Goal: Task Accomplishment & Management: Use online tool/utility

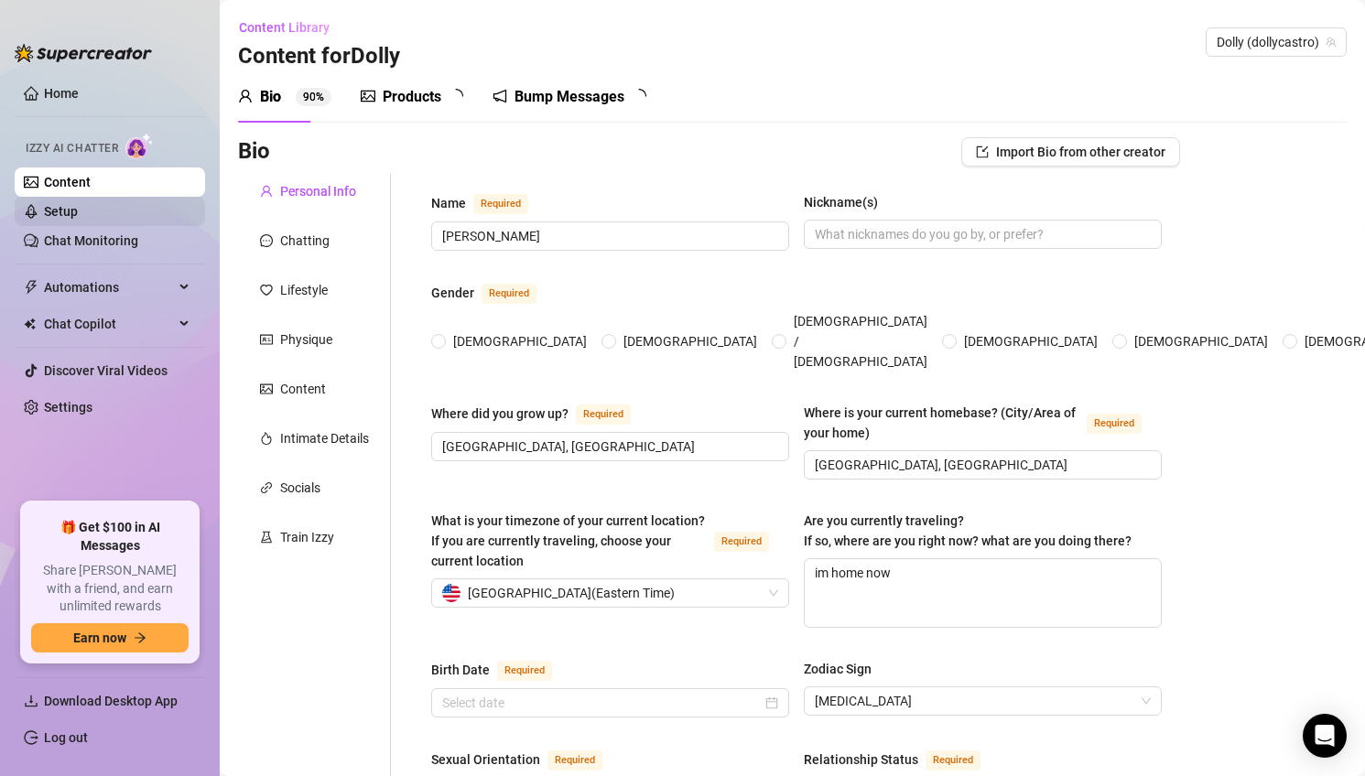
radio input "true"
type input "[DATE]"
click at [138, 241] on link "Chat Monitoring" at bounding box center [91, 240] width 94 height 15
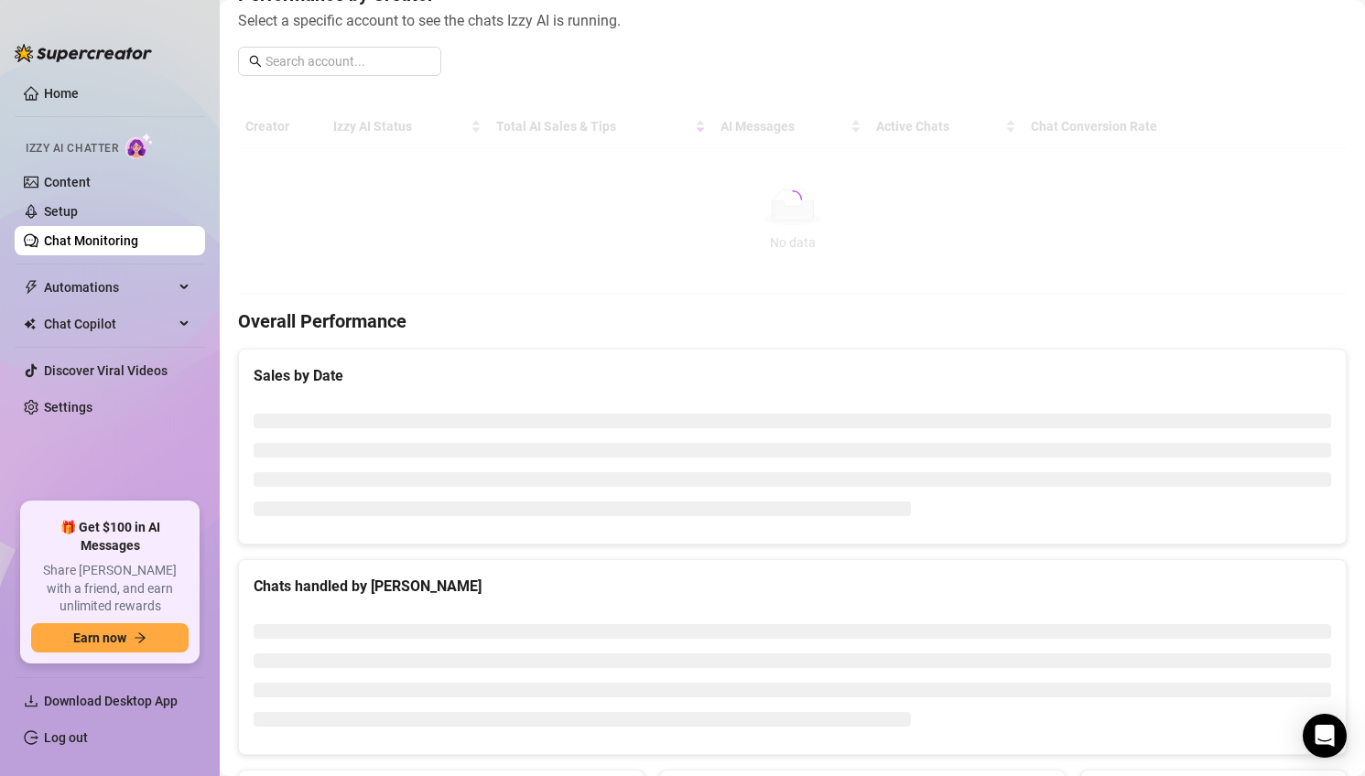
scroll to position [257, 0]
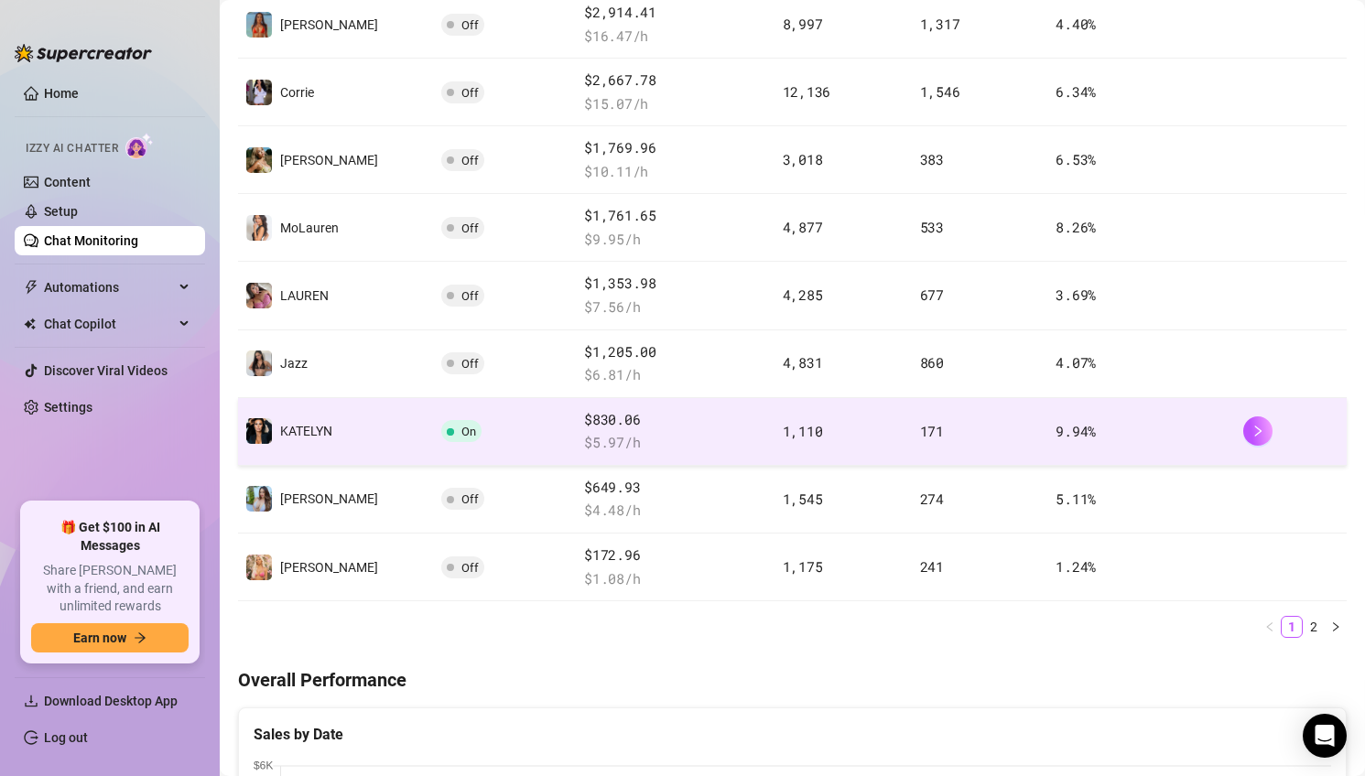
click at [494, 425] on td "On" at bounding box center [506, 432] width 144 height 68
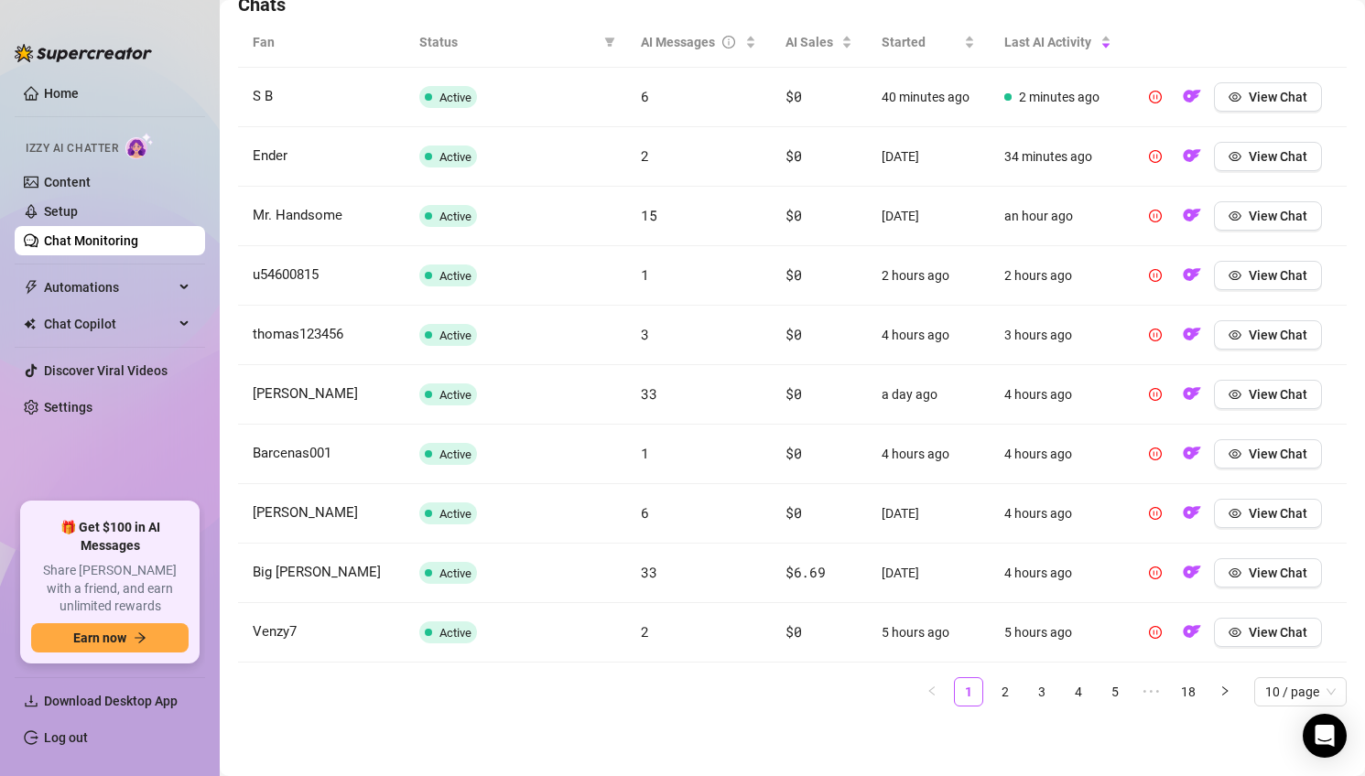
scroll to position [632, 0]
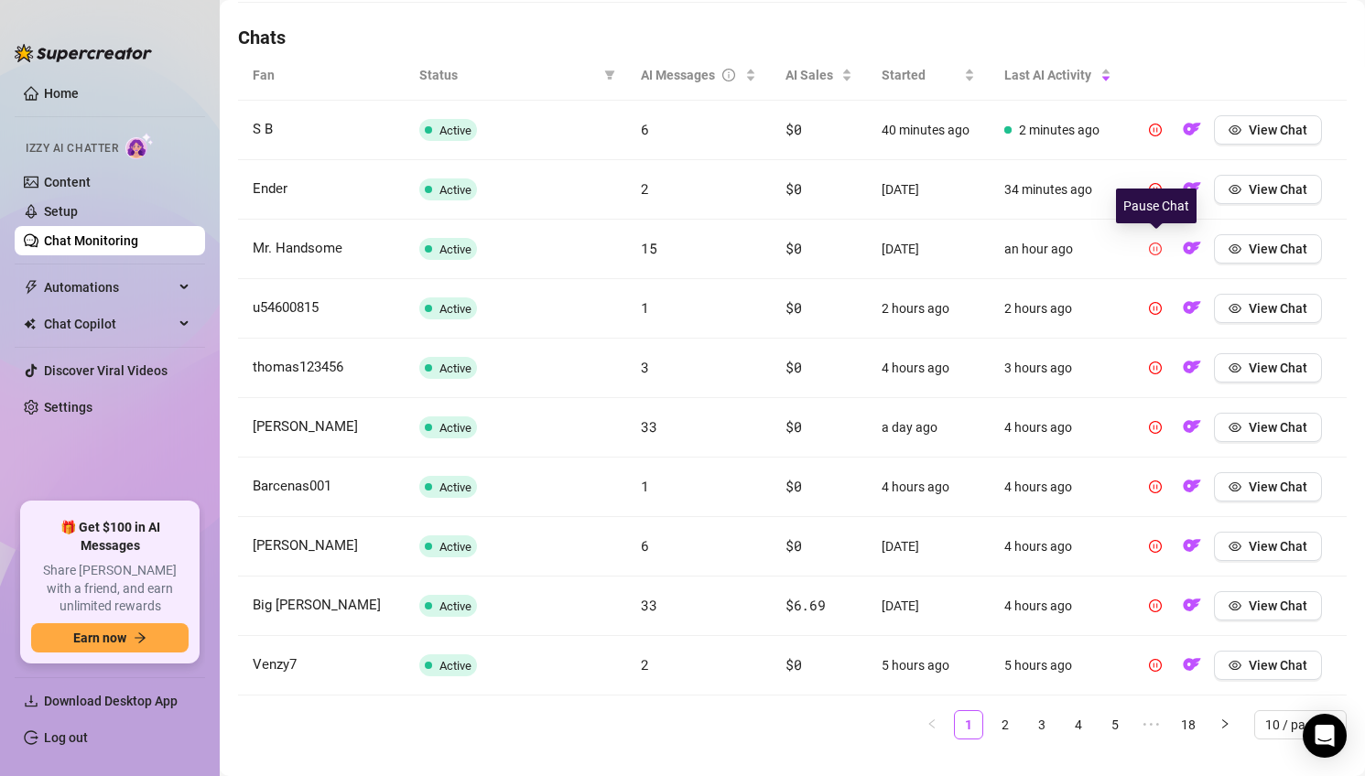
click at [1159, 247] on icon "pause-circle" at bounding box center [1155, 249] width 13 height 13
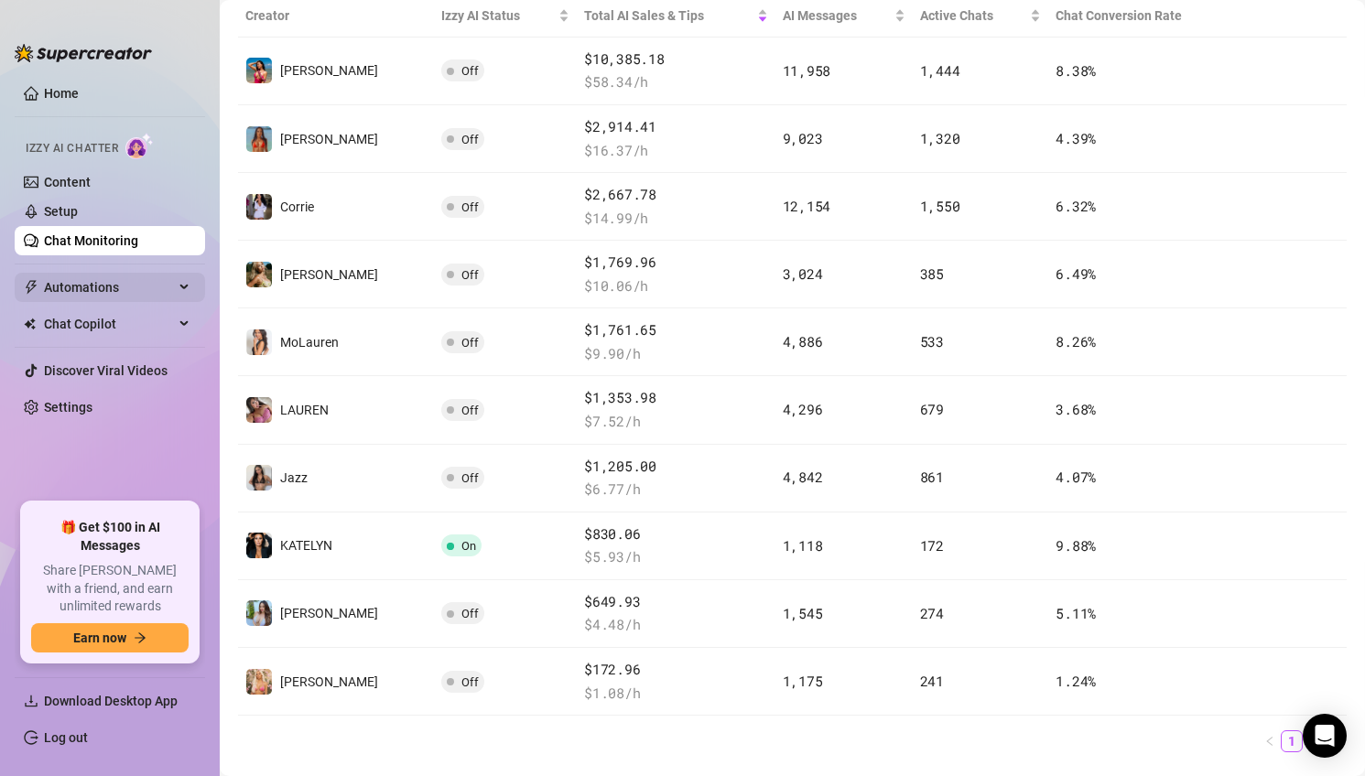
scroll to position [302, 0]
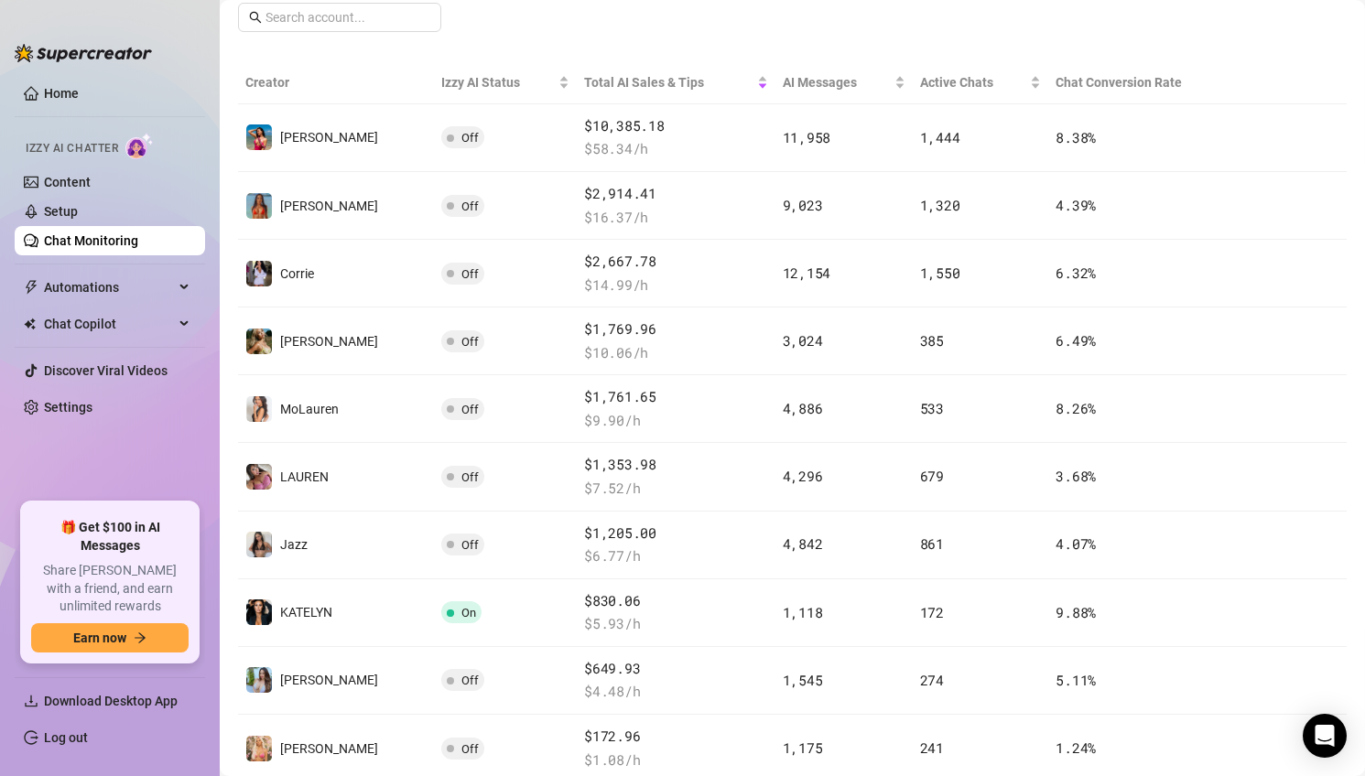
drag, startPoint x: 37, startPoint y: 204, endPoint x: 166, endPoint y: 231, distance: 131.8
click at [44, 204] on link "Setup" at bounding box center [61, 211] width 34 height 15
